Goal: Task Accomplishment & Management: Use online tool/utility

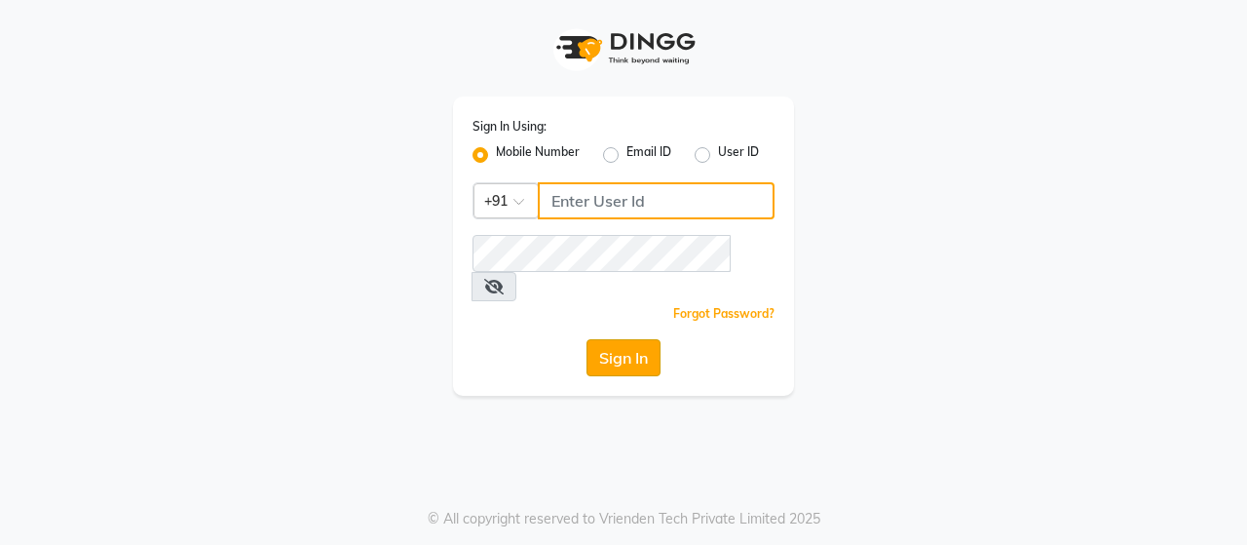
type input "8608087778"
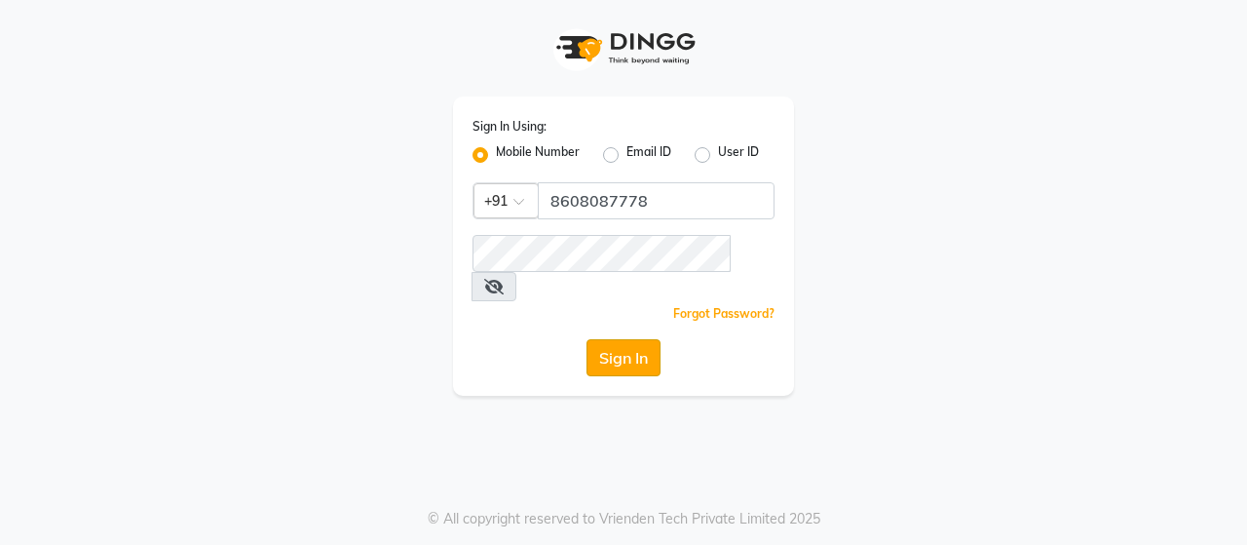
click at [601, 339] on button "Sign In" at bounding box center [624, 357] width 74 height 37
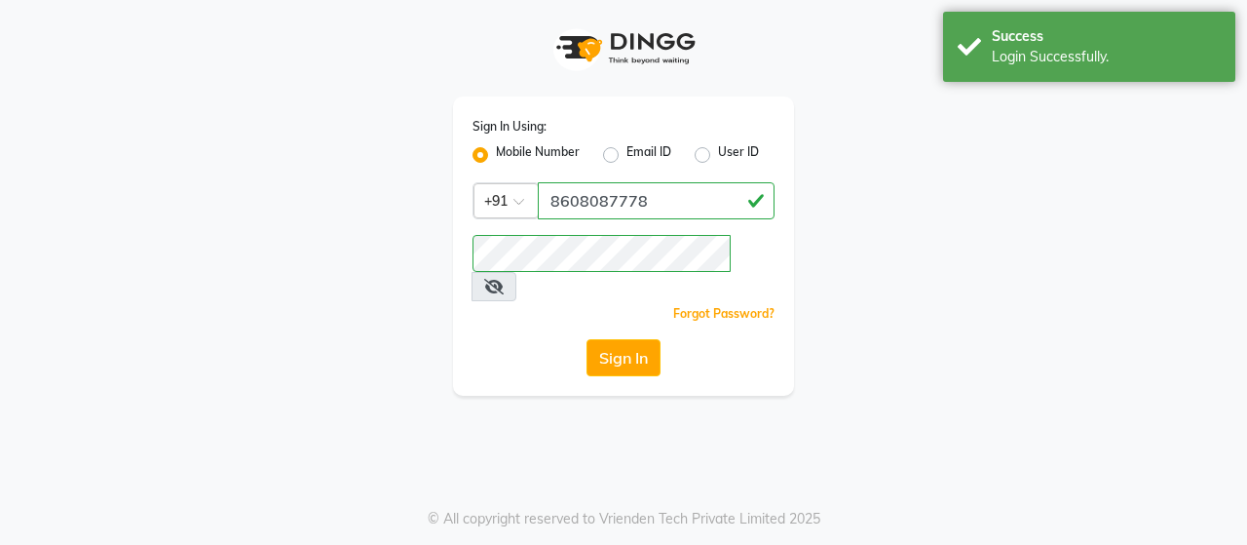
select select "service"
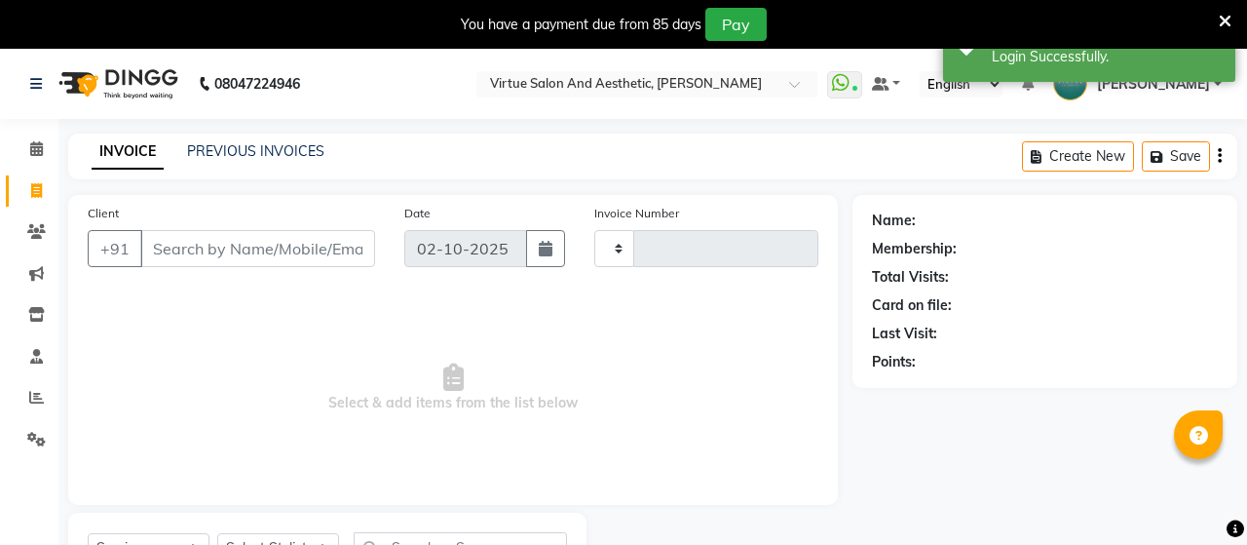
type input "3972"
select select "4466"
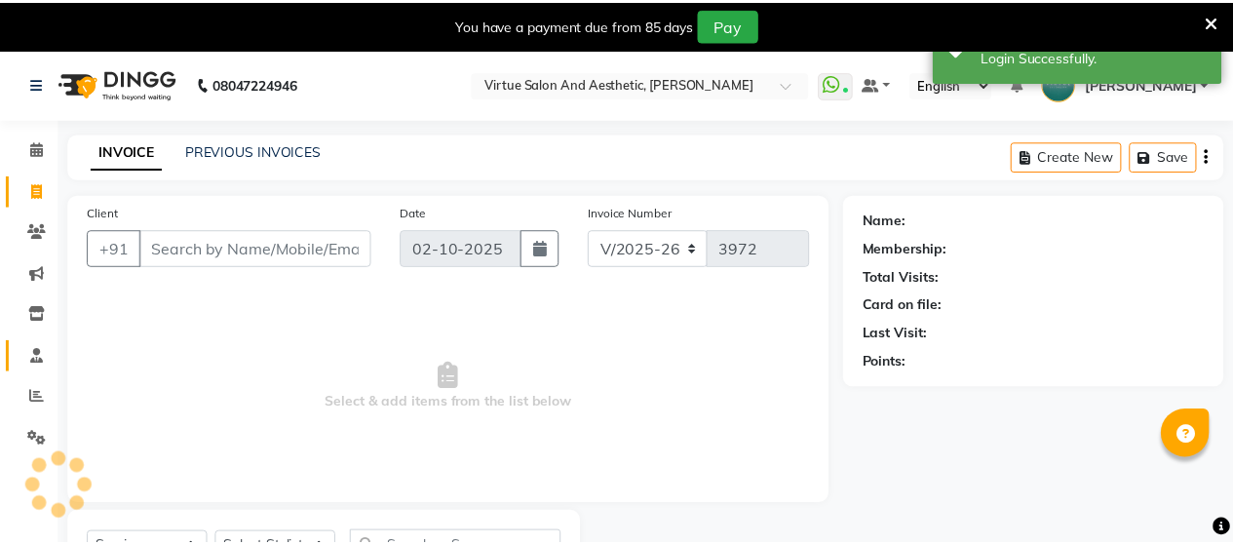
scroll to position [12, 0]
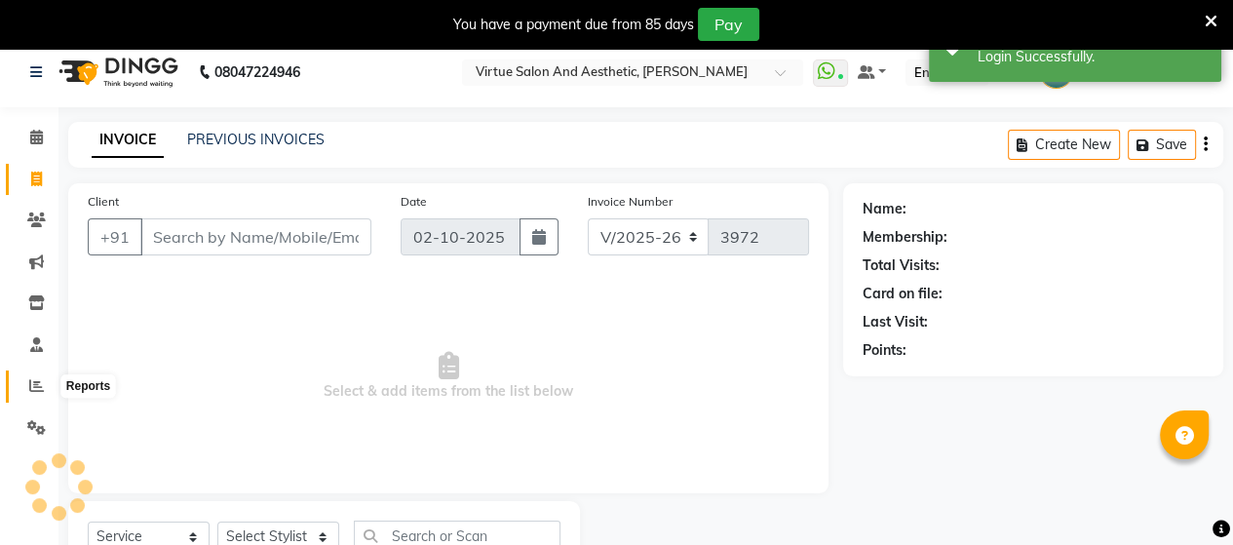
click at [23, 381] on span at bounding box center [36, 386] width 34 height 22
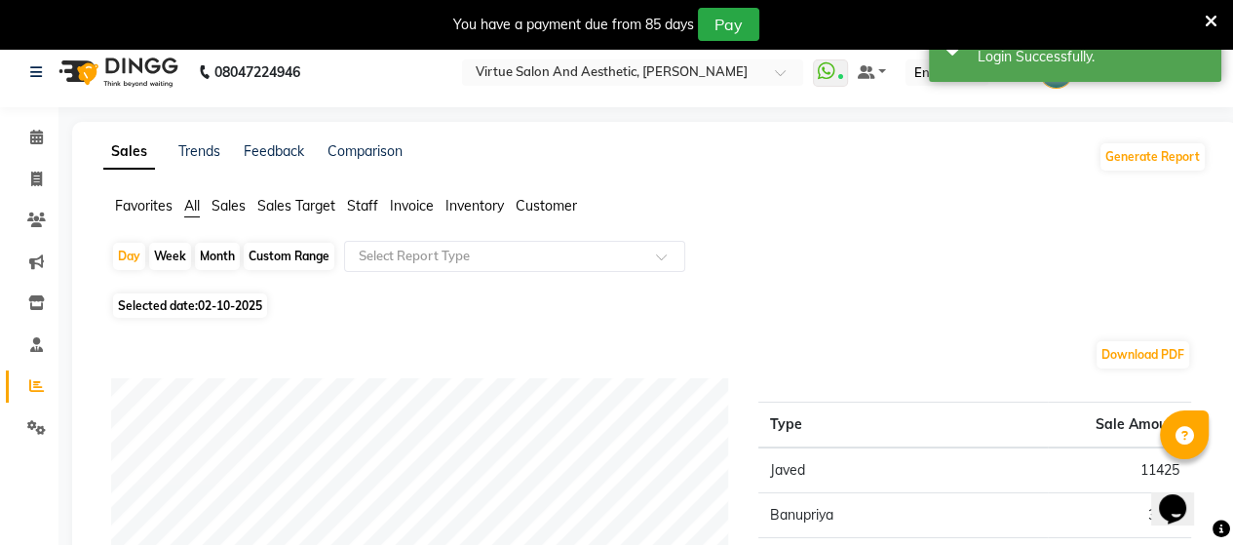
click at [370, 204] on span "Staff" at bounding box center [362, 206] width 31 height 18
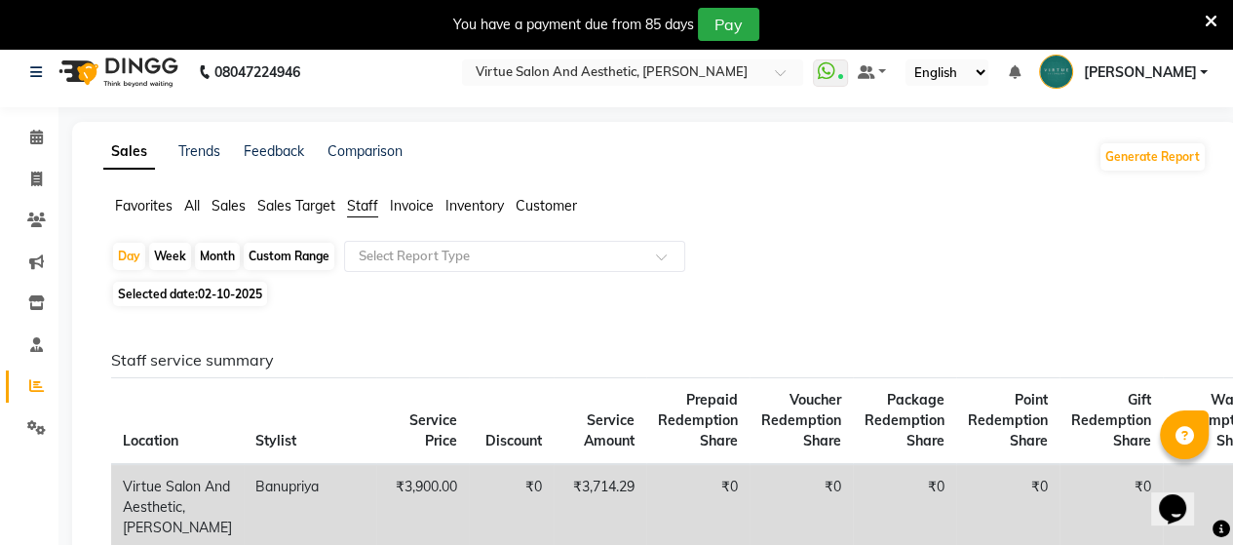
click at [225, 261] on div "Month" at bounding box center [217, 256] width 45 height 27
select select "10"
select select "2025"
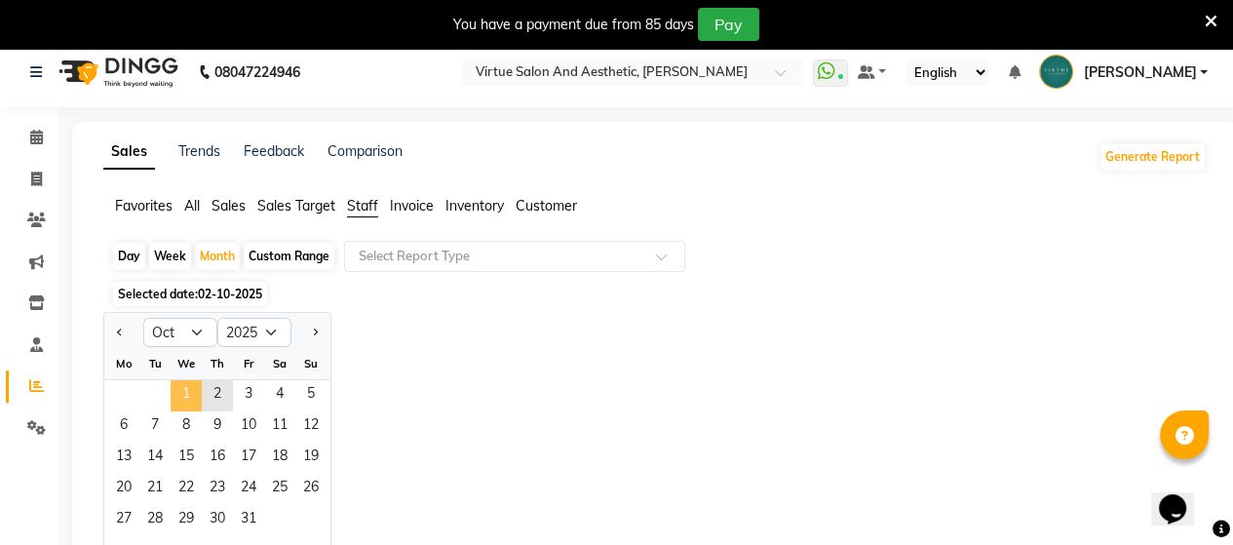
click at [178, 393] on span "1" at bounding box center [186, 395] width 31 height 31
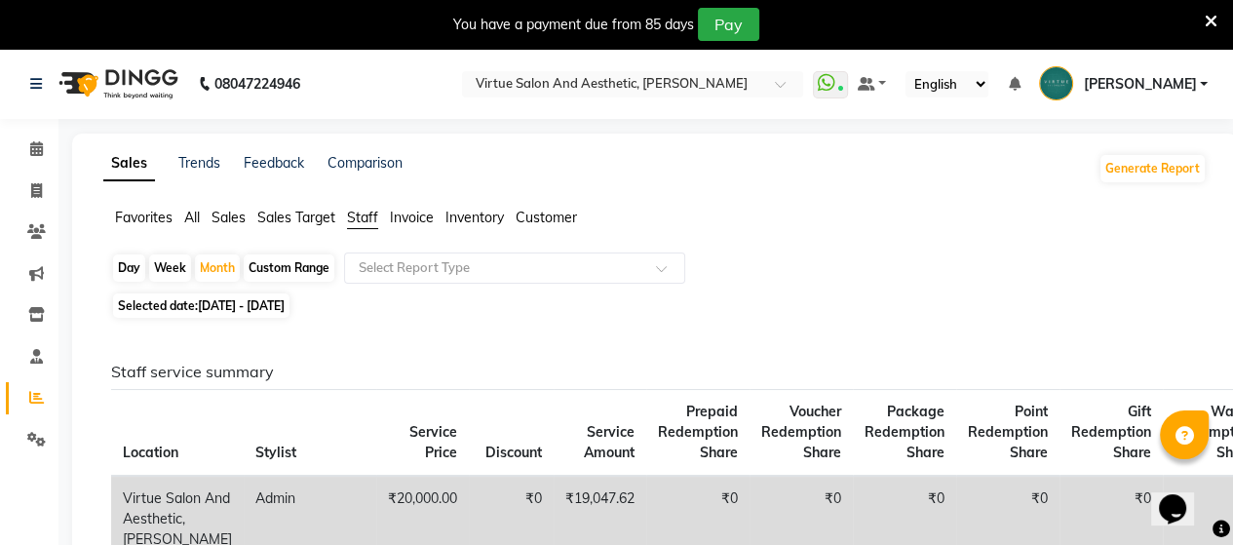
click at [274, 229] on div "Favorites All Sales Sales Target Staff Invoice Inventory Customer" at bounding box center [655, 226] width 1132 height 37
click at [36, 188] on icon at bounding box center [36, 190] width 11 height 15
select select "service"
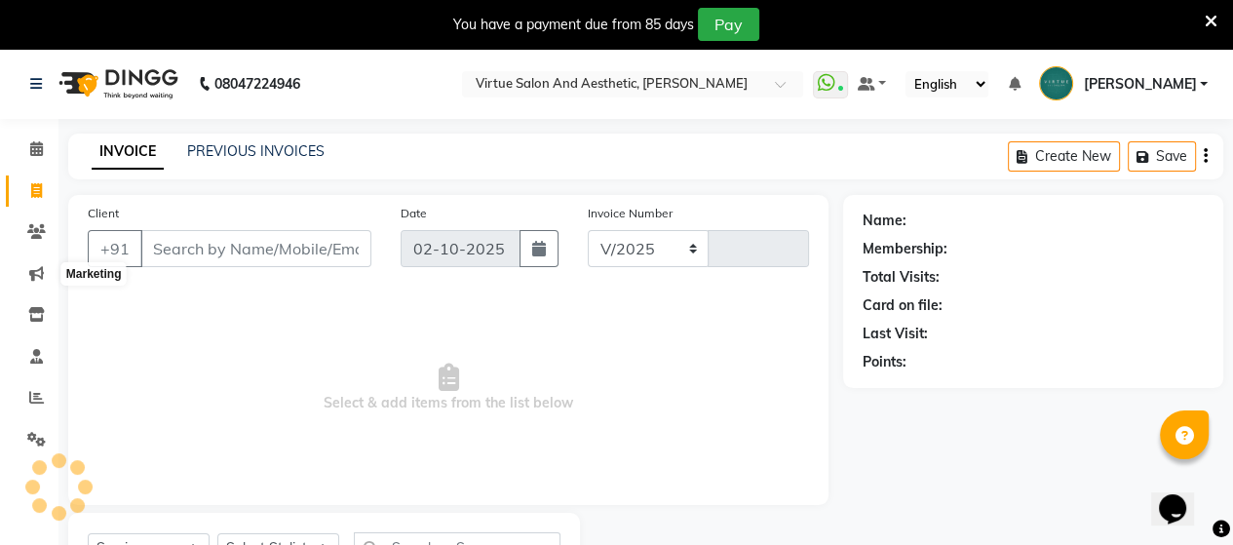
select select "4466"
type input "3973"
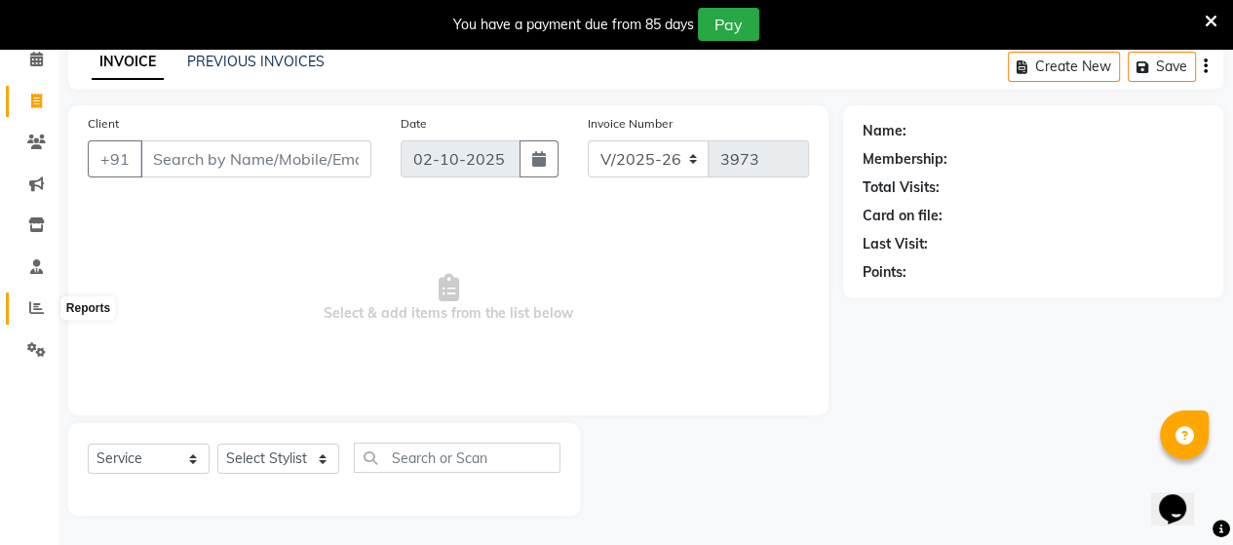
click at [19, 303] on span at bounding box center [36, 308] width 34 height 22
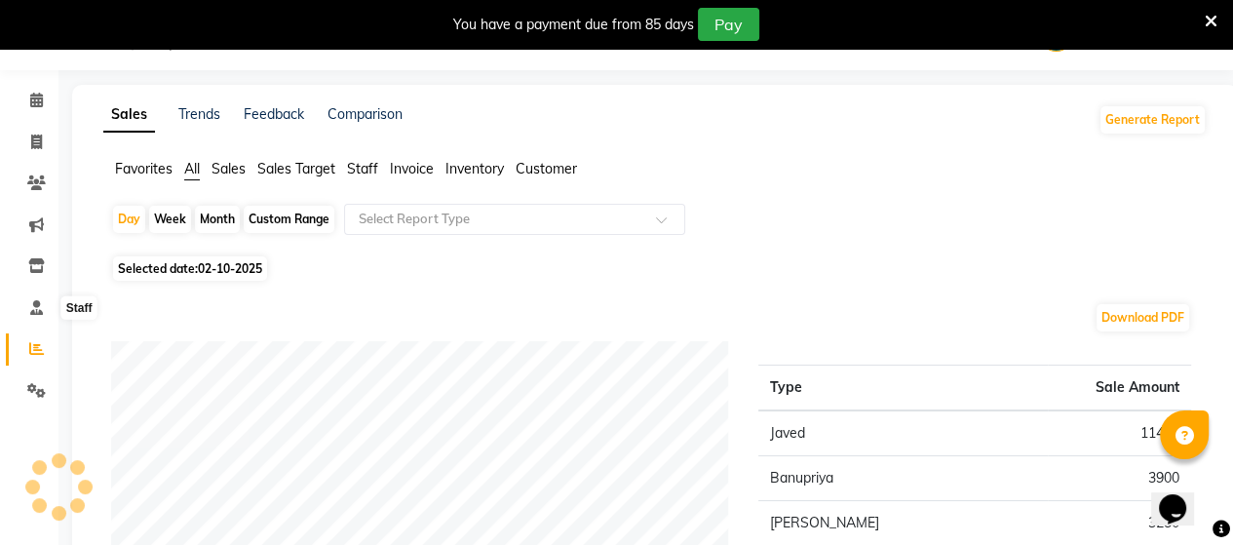
scroll to position [90, 0]
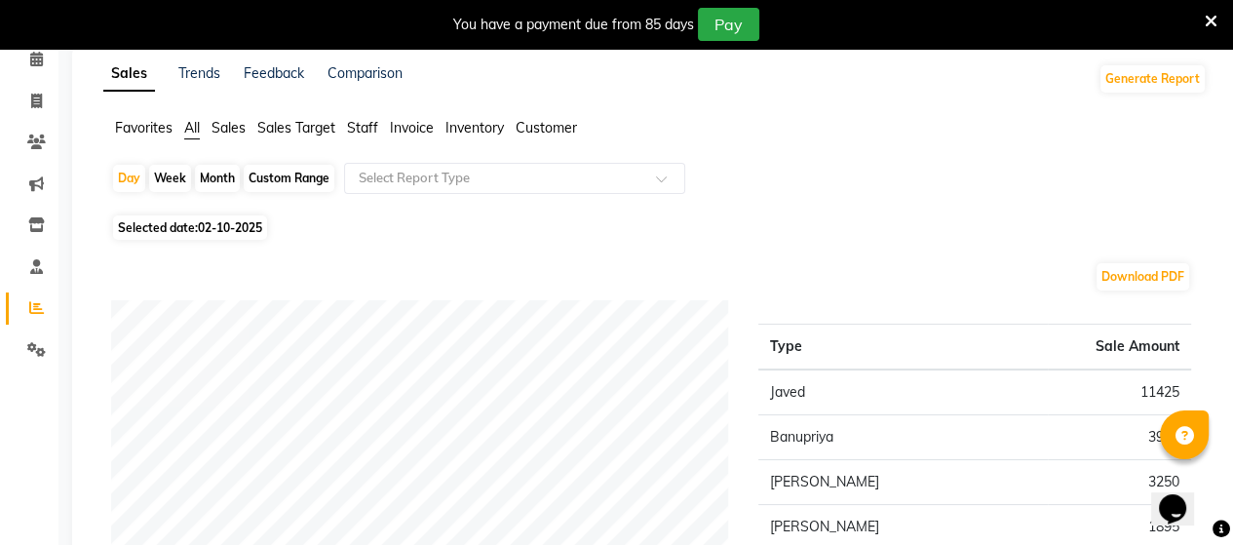
click at [364, 124] on span "Staff" at bounding box center [362, 128] width 31 height 18
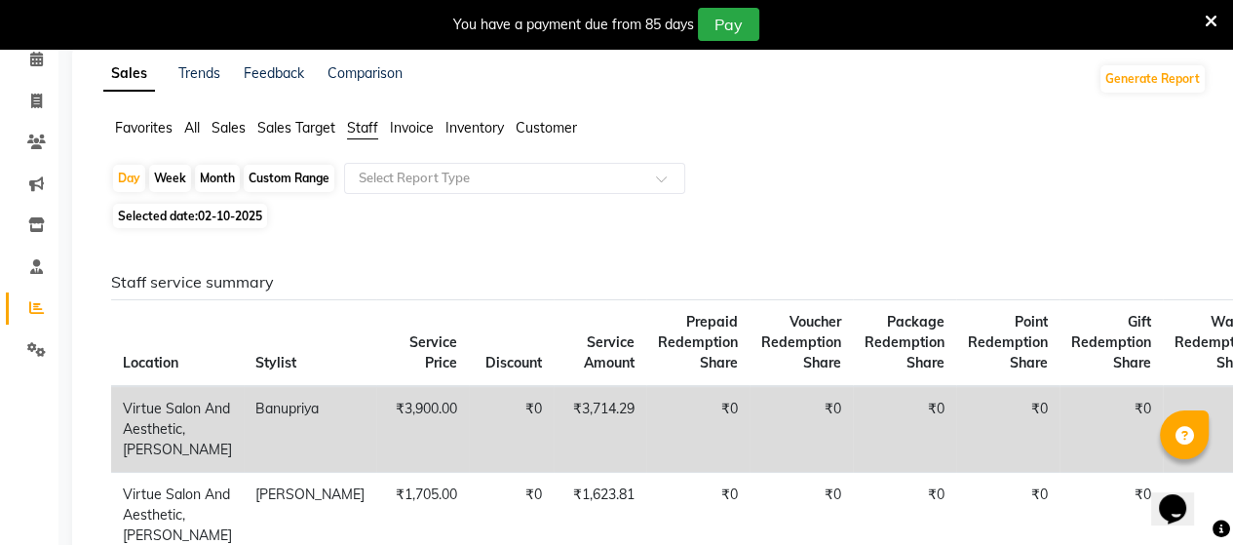
click at [211, 179] on div "Month" at bounding box center [217, 178] width 45 height 27
select select "10"
select select "2025"
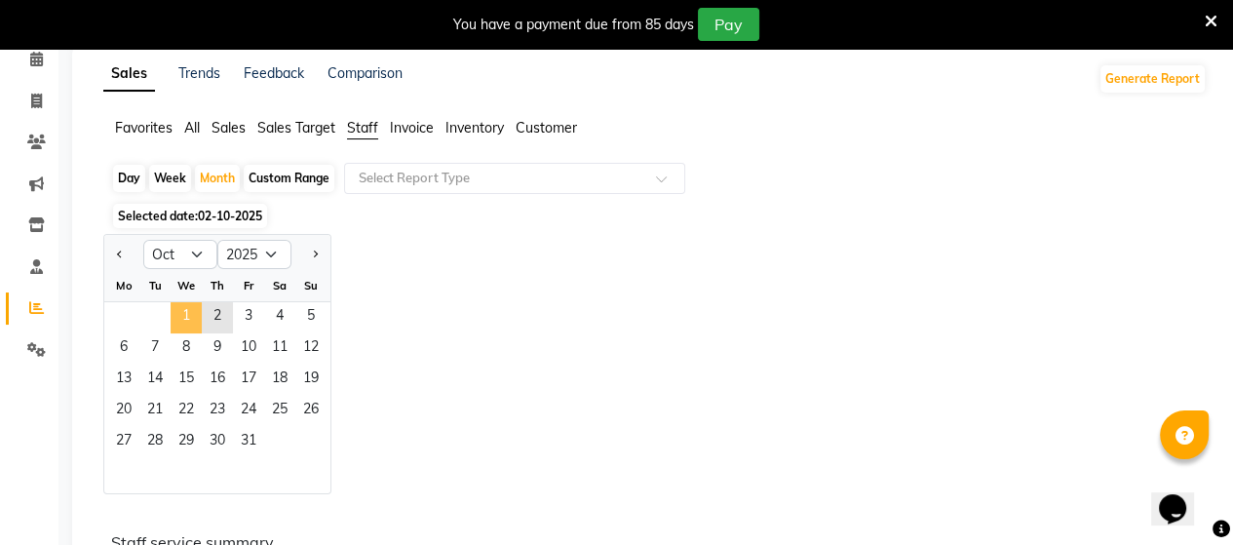
click at [188, 306] on span "1" at bounding box center [186, 317] width 31 height 31
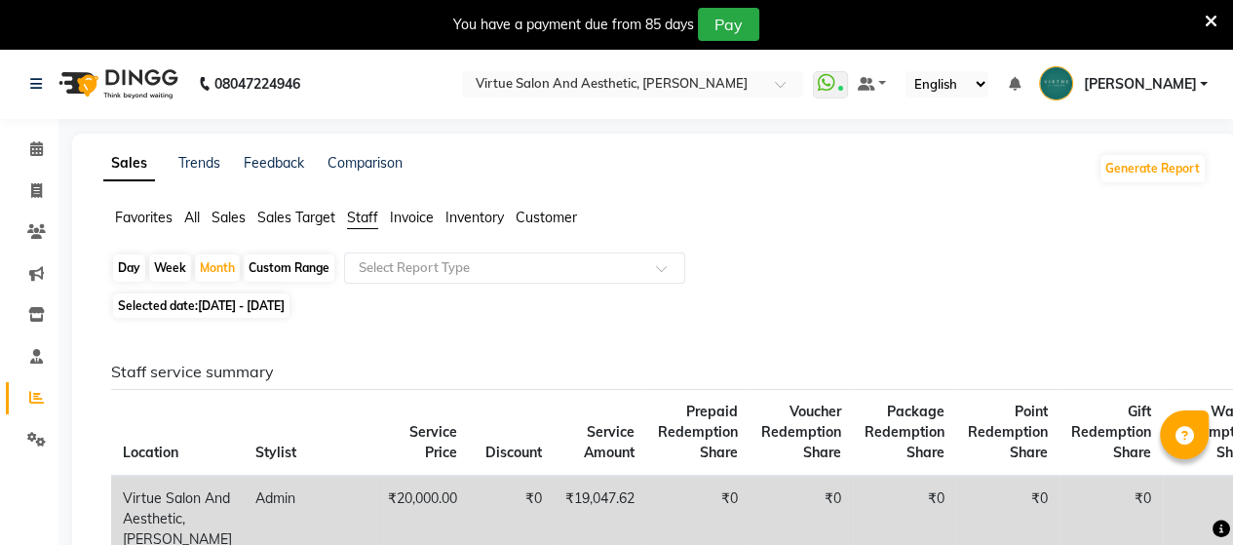
scroll to position [97, 0]
